Goal: Task Accomplishment & Management: Use online tool/utility

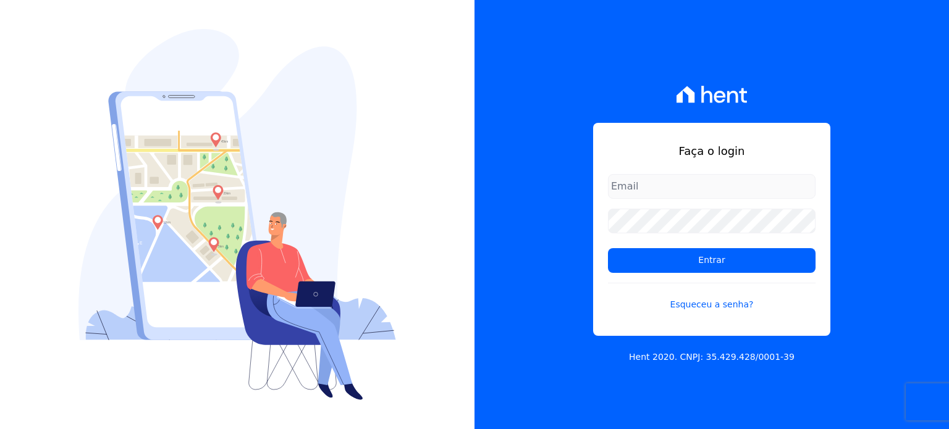
type input "[PERSON_NAME][EMAIL_ADDRESS][DOMAIN_NAME]"
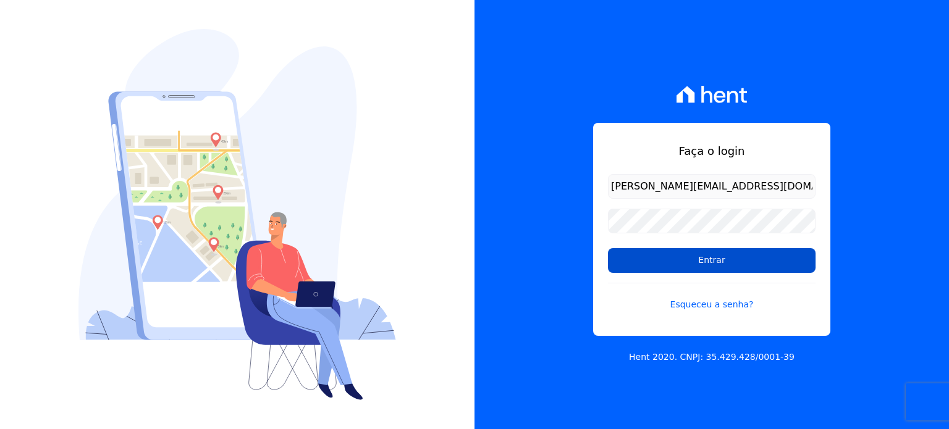
click at [702, 261] on input "Entrar" at bounding box center [712, 260] width 208 height 25
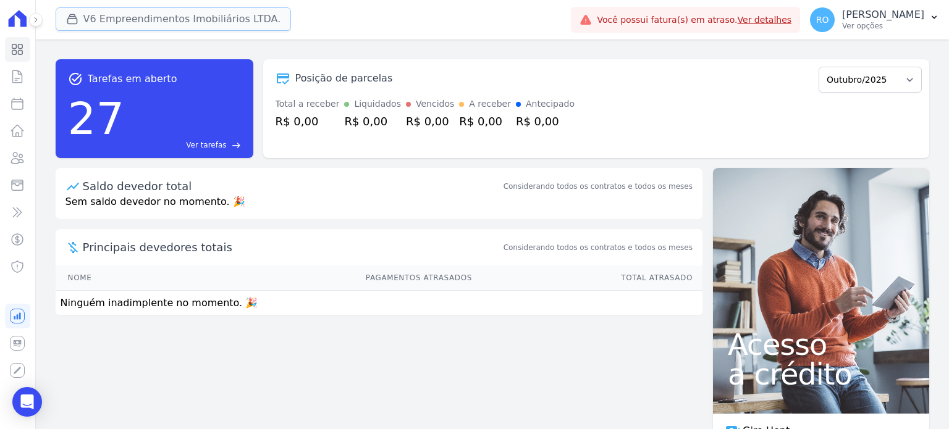
click at [107, 21] on button "V6 Empreendimentos Imobiliários LTDA." at bounding box center [174, 18] width 236 height 23
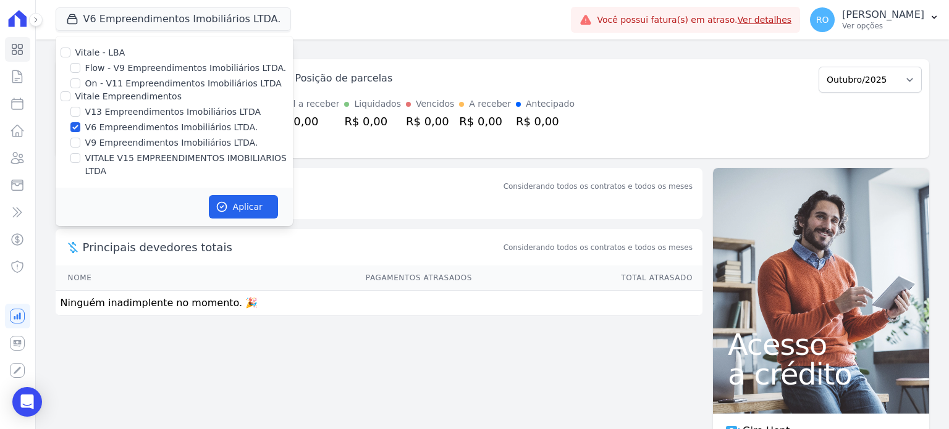
click at [107, 114] on label "V13 Empreendimentos Imobiliários LTDA" at bounding box center [172, 112] width 175 height 13
click at [80, 114] on input "V13 Empreendimentos Imobiliários LTDA" at bounding box center [75, 112] width 10 height 10
checkbox input "true"
click at [104, 130] on label "V6 Empreendimentos Imobiliários LTDA." at bounding box center [171, 127] width 173 height 13
click at [80, 130] on input "V6 Empreendimentos Imobiliários LTDA." at bounding box center [75, 127] width 10 height 10
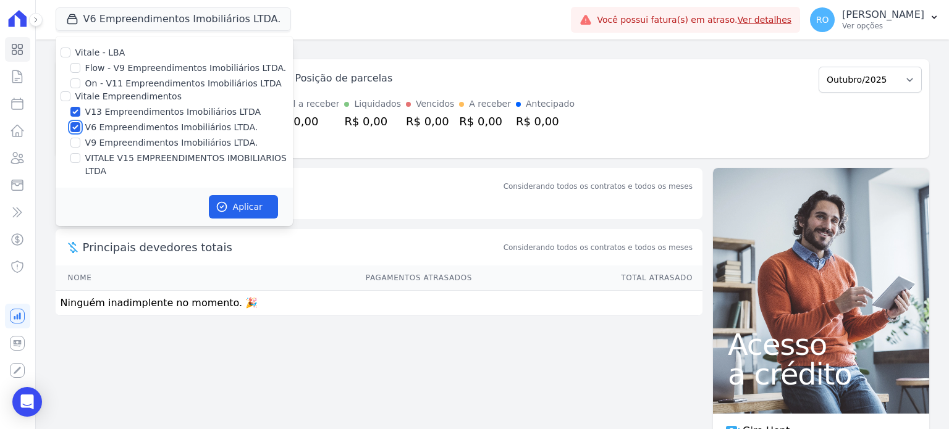
checkbox input "false"
click at [111, 153] on label "VITALE V15 EMPREENDIMENTOS IMOBILIARIOS LTDA" at bounding box center [189, 165] width 208 height 26
click at [80, 153] on input "VITALE V15 EMPREENDIMENTOS IMOBILIARIOS LTDA" at bounding box center [75, 158] width 10 height 10
checkbox input "true"
click at [227, 195] on button "Aplicar" at bounding box center [243, 206] width 69 height 23
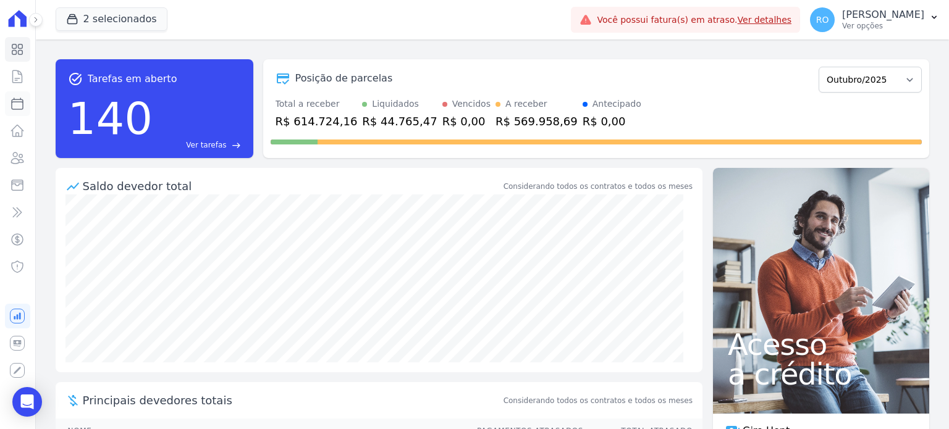
click at [19, 106] on icon at bounding box center [17, 103] width 15 height 15
select select
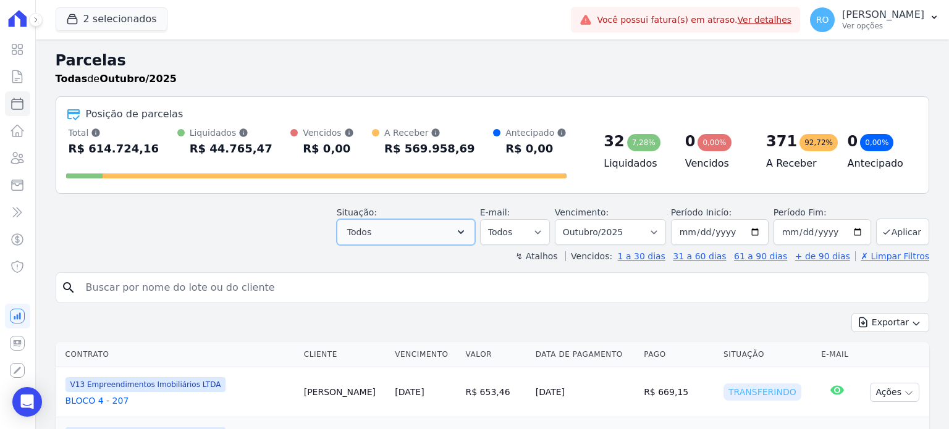
click at [468, 238] on button "Todos" at bounding box center [406, 232] width 138 height 26
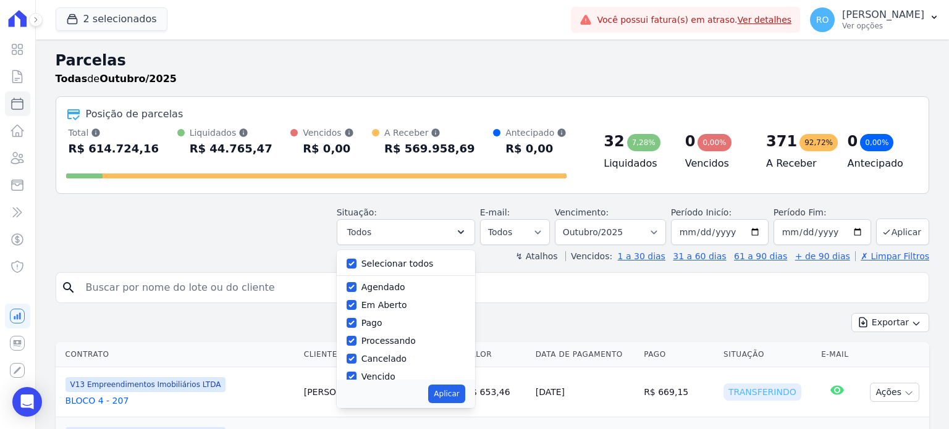
click at [396, 259] on label "Selecionar todos" at bounding box center [397, 264] width 72 height 10
click at [356, 259] on input "Selecionar todos" at bounding box center [352, 264] width 10 height 10
checkbox input "false"
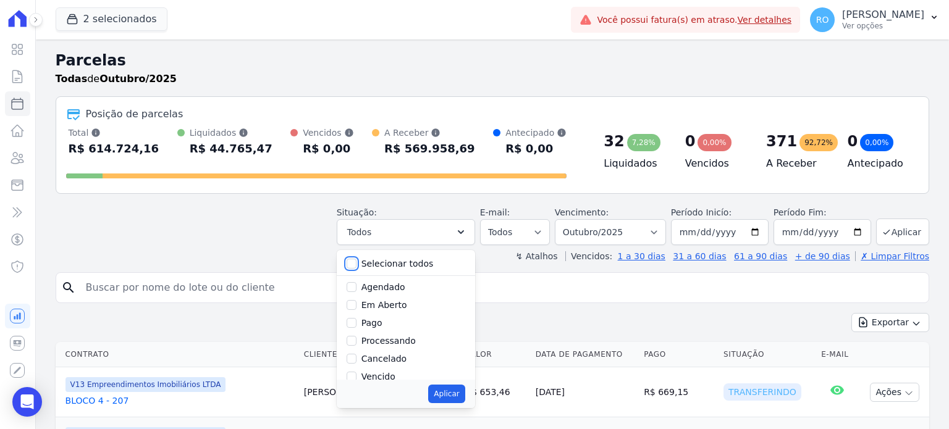
checkbox input "false"
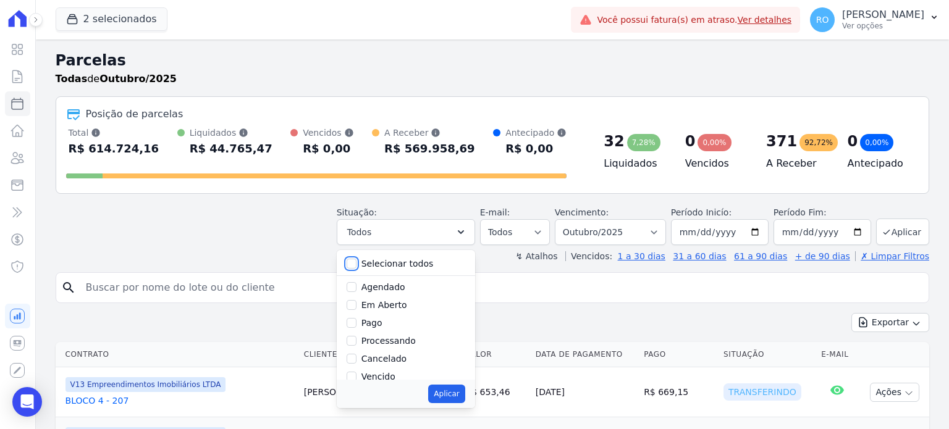
checkbox input "false"
click at [378, 331] on div "Pago" at bounding box center [406, 323] width 119 height 18
click at [377, 326] on label "Pago" at bounding box center [371, 323] width 21 height 10
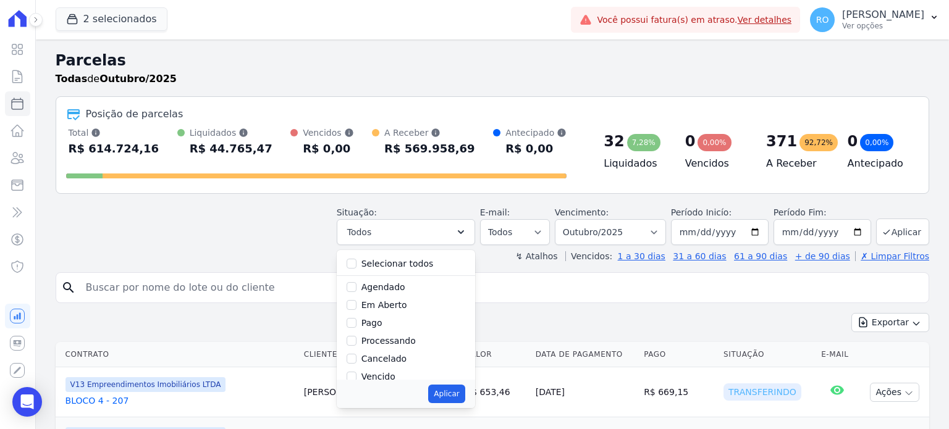
click at [356, 326] on input "Pago" at bounding box center [352, 323] width 10 height 10
checkbox input "true"
click at [384, 332] on label "Transferindo" at bounding box center [388, 333] width 54 height 10
click at [356, 332] on input "Transferindo" at bounding box center [352, 333] width 10 height 10
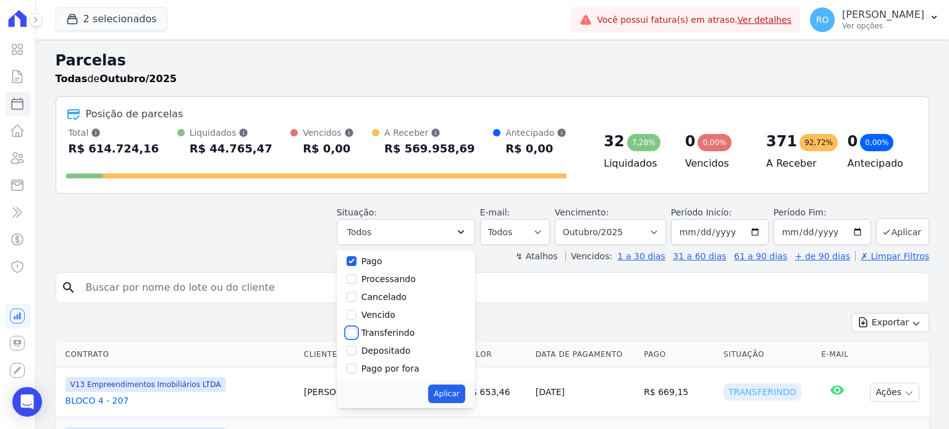
checkbox input "true"
click at [383, 348] on label "Depositado" at bounding box center [385, 351] width 49 height 10
click at [356, 348] on input "Depositado" at bounding box center [352, 351] width 10 height 10
checkbox input "true"
click at [448, 393] on button "Aplicar" at bounding box center [446, 394] width 36 height 19
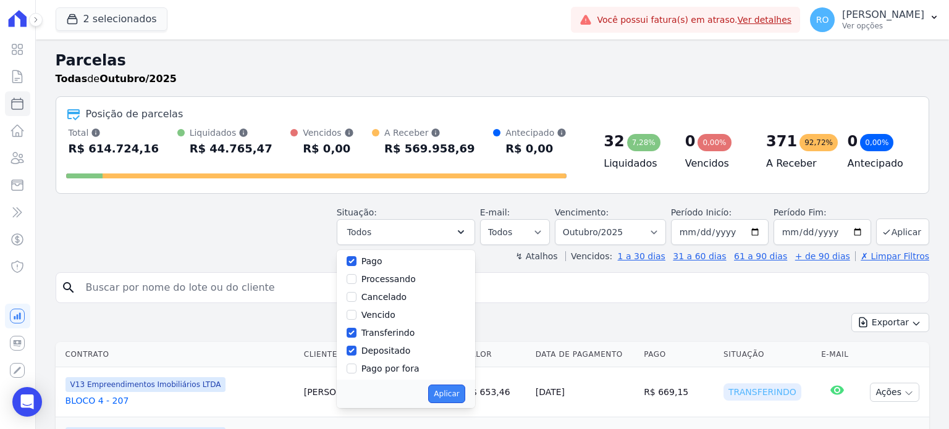
select select "paid"
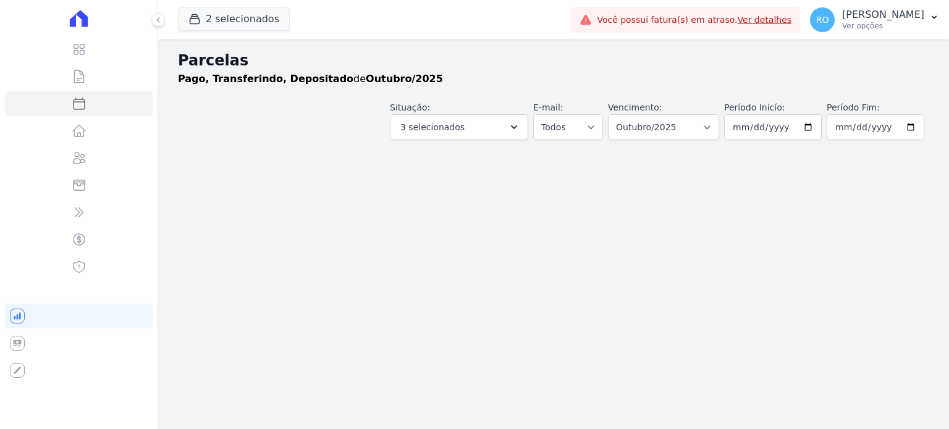
select select
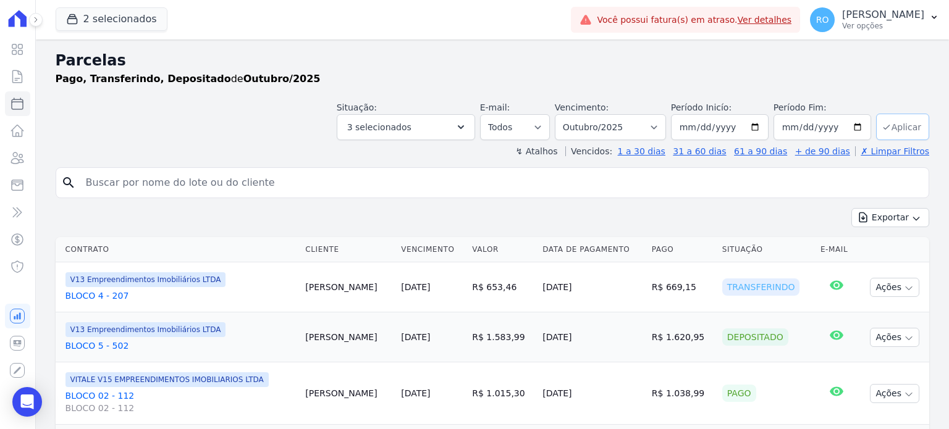
click at [908, 124] on button "Aplicar" at bounding box center [902, 127] width 53 height 27
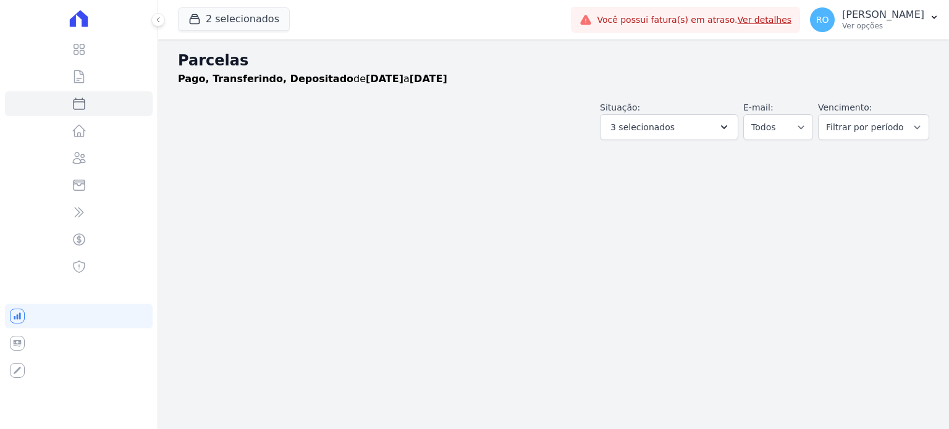
select select
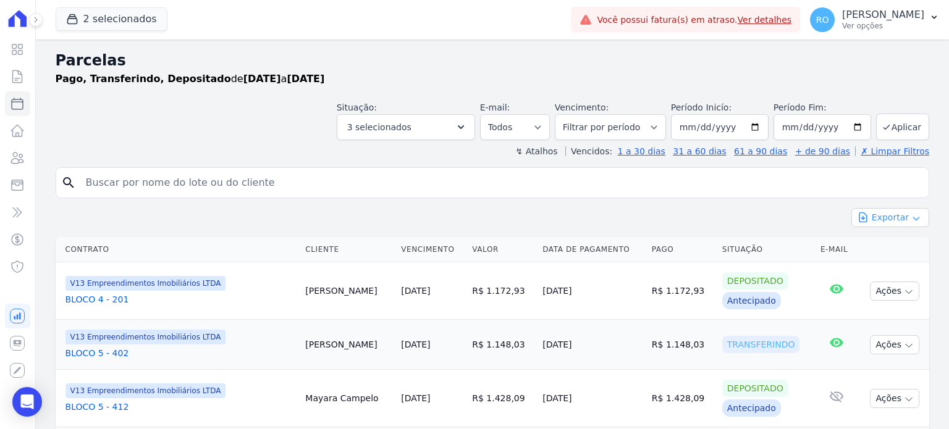
click at [857, 213] on icon "button" at bounding box center [863, 217] width 12 height 12
click at [869, 269] on span "Exportar CSV" at bounding box center [888, 268] width 65 height 12
click at [893, 28] on p "Ver opções" at bounding box center [883, 26] width 82 height 10
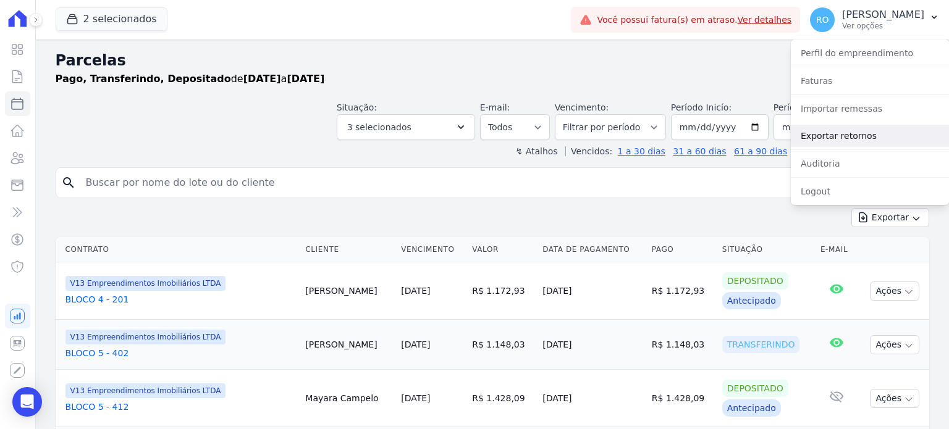
click at [846, 133] on link "Exportar retornos" at bounding box center [870, 136] width 158 height 22
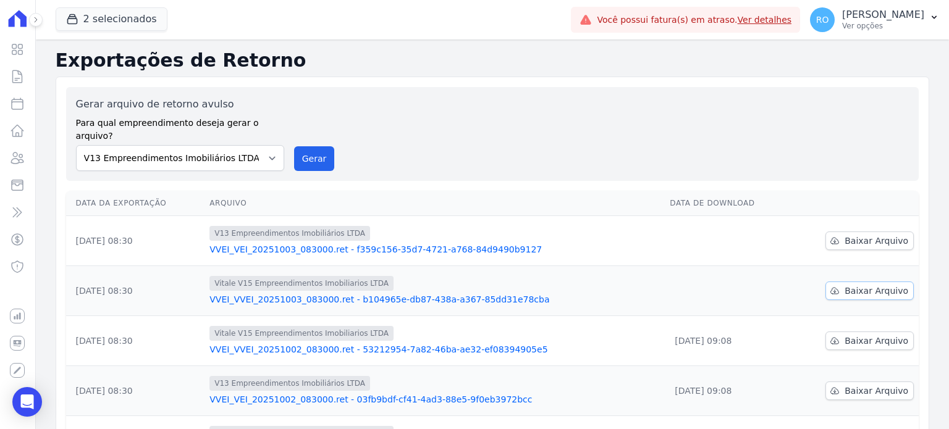
click at [832, 286] on icon at bounding box center [835, 291] width 10 height 10
click at [838, 232] on link "Baixar Arquivo" at bounding box center [869, 241] width 88 height 19
click at [319, 146] on button "Gerar" at bounding box center [314, 158] width 41 height 25
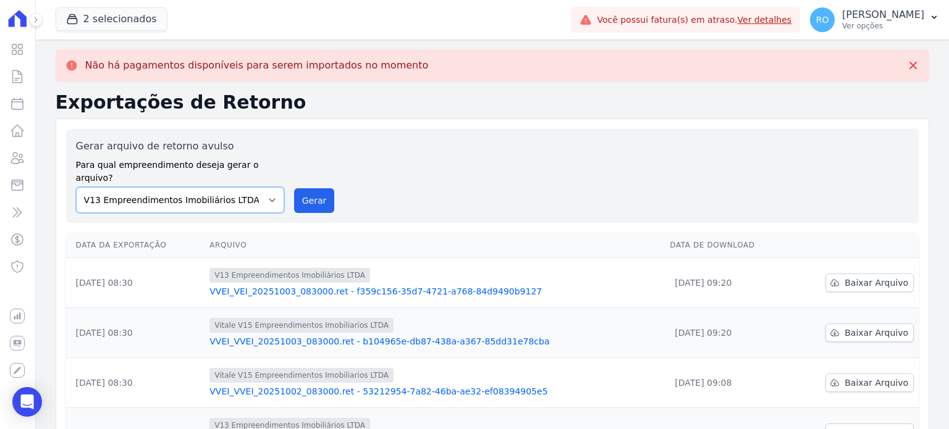
click at [263, 190] on select "Flow - V9 Empreendimentos Imobiliários LTDA. On - V11 Empreendimentos Imobiliár…" at bounding box center [180, 200] width 208 height 26
select select "43a01992-2921-4595-aa0d-28e05d992a61"
click at [76, 187] on select "Flow - V9 Empreendimentos Imobiliários LTDA. On - V11 Empreendimentos Imobiliár…" at bounding box center [180, 200] width 208 height 26
click at [296, 188] on button "Gerar" at bounding box center [314, 200] width 41 height 25
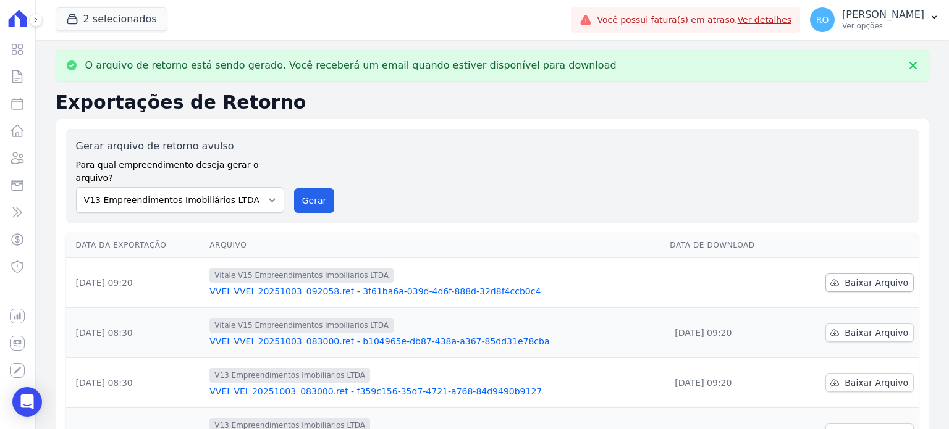
click at [860, 277] on span "Baixar Arquivo" at bounding box center [876, 283] width 64 height 12
